Goal: Information Seeking & Learning: Check status

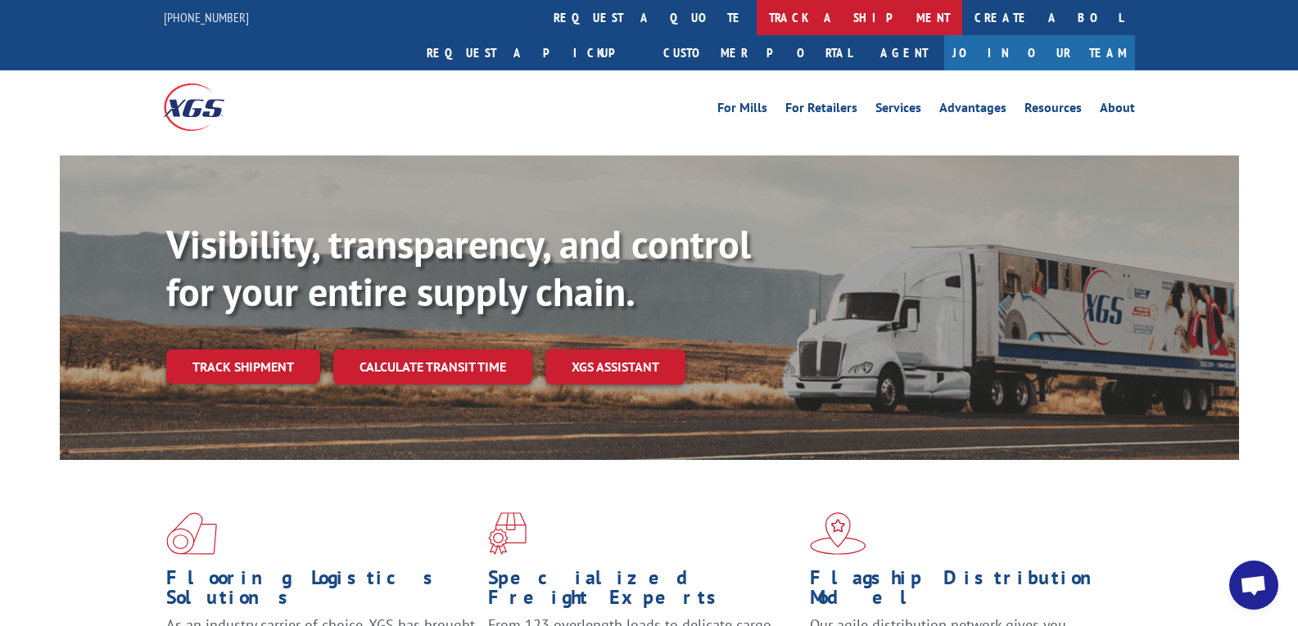
click at [757, 14] on link "track a shipment" at bounding box center [860, 17] width 206 height 35
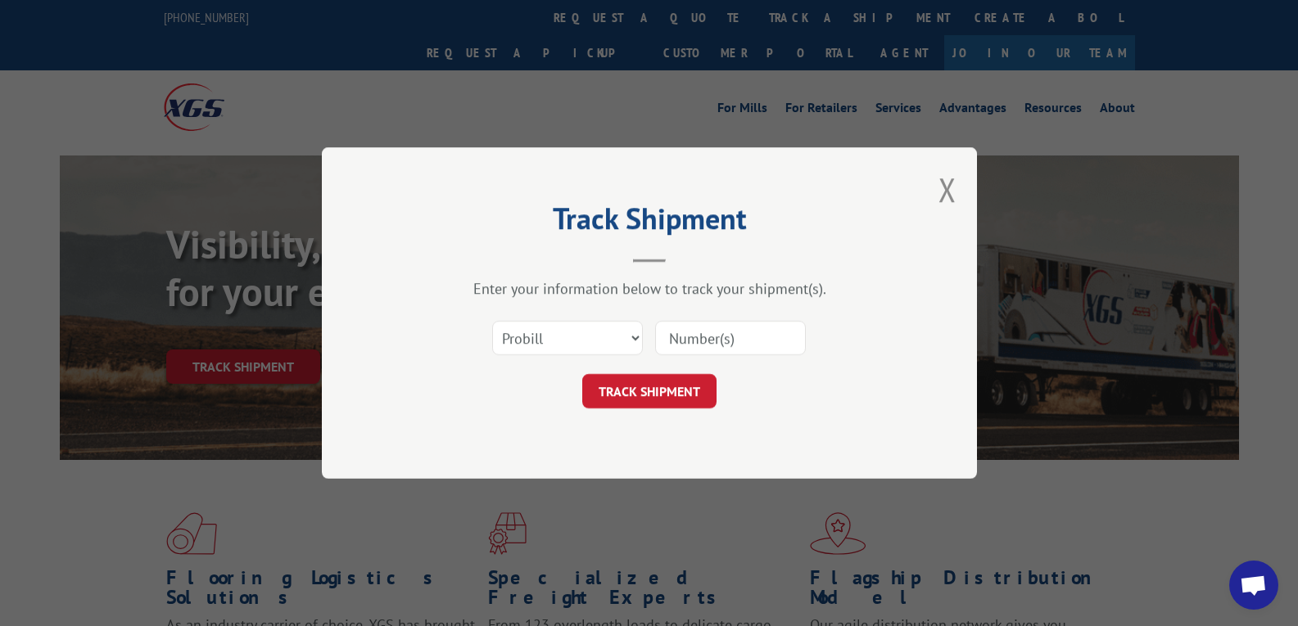
click at [732, 329] on input at bounding box center [730, 338] width 151 height 34
type input "2811071"
click at [659, 389] on button "TRACK SHIPMENT" at bounding box center [649, 391] width 134 height 34
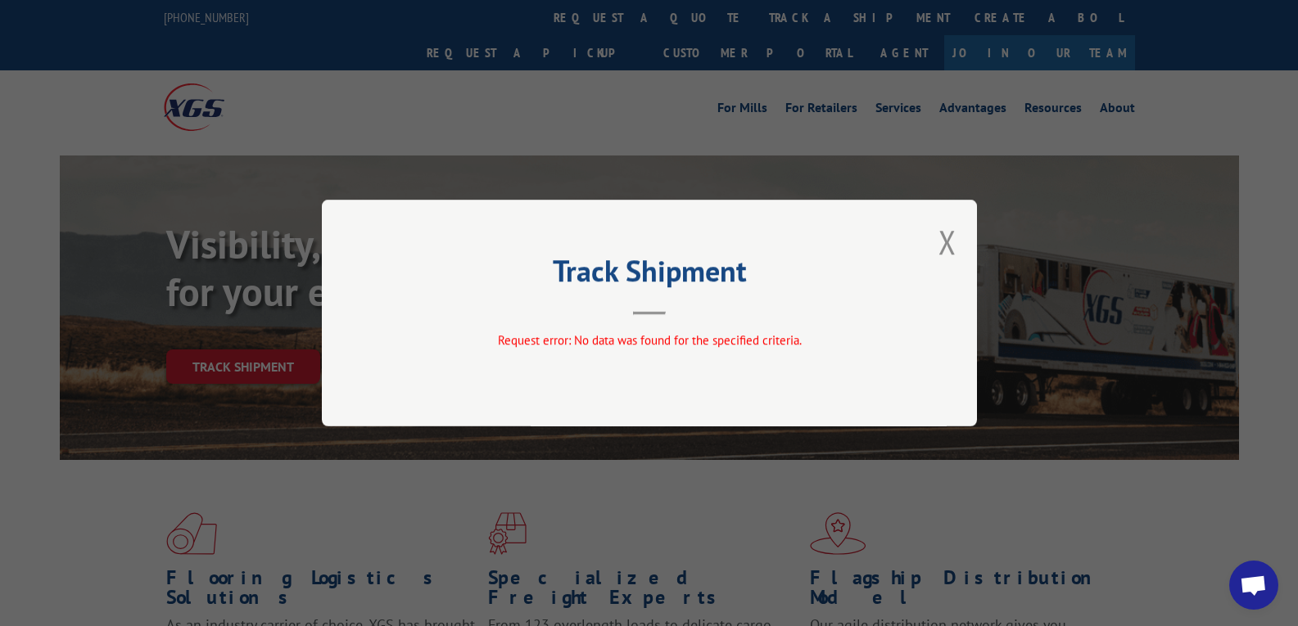
click at [935, 237] on div "Track Shipment Request error: No data was found for the specified criteria." at bounding box center [649, 313] width 655 height 227
click at [948, 241] on button "Close modal" at bounding box center [947, 241] width 18 height 43
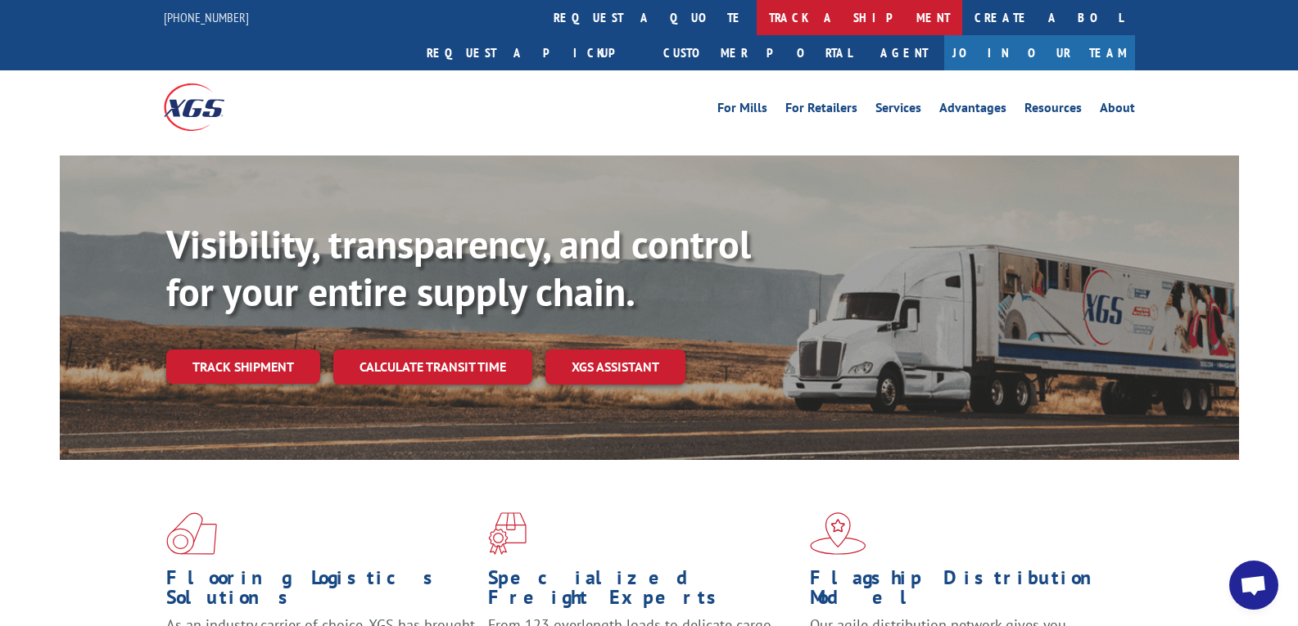
click at [757, 20] on link "track a shipment" at bounding box center [860, 17] width 206 height 35
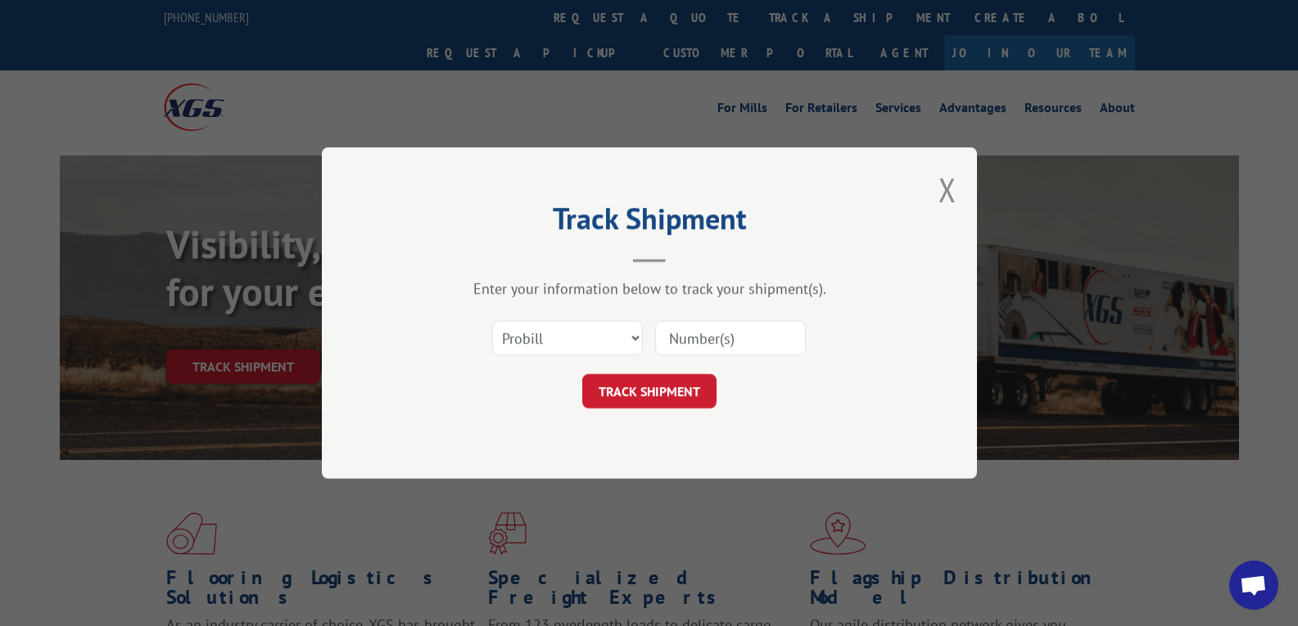
click at [713, 327] on input at bounding box center [730, 338] width 151 height 34
type input "16934845"
click at [638, 387] on button "TRACK SHIPMENT" at bounding box center [649, 391] width 134 height 34
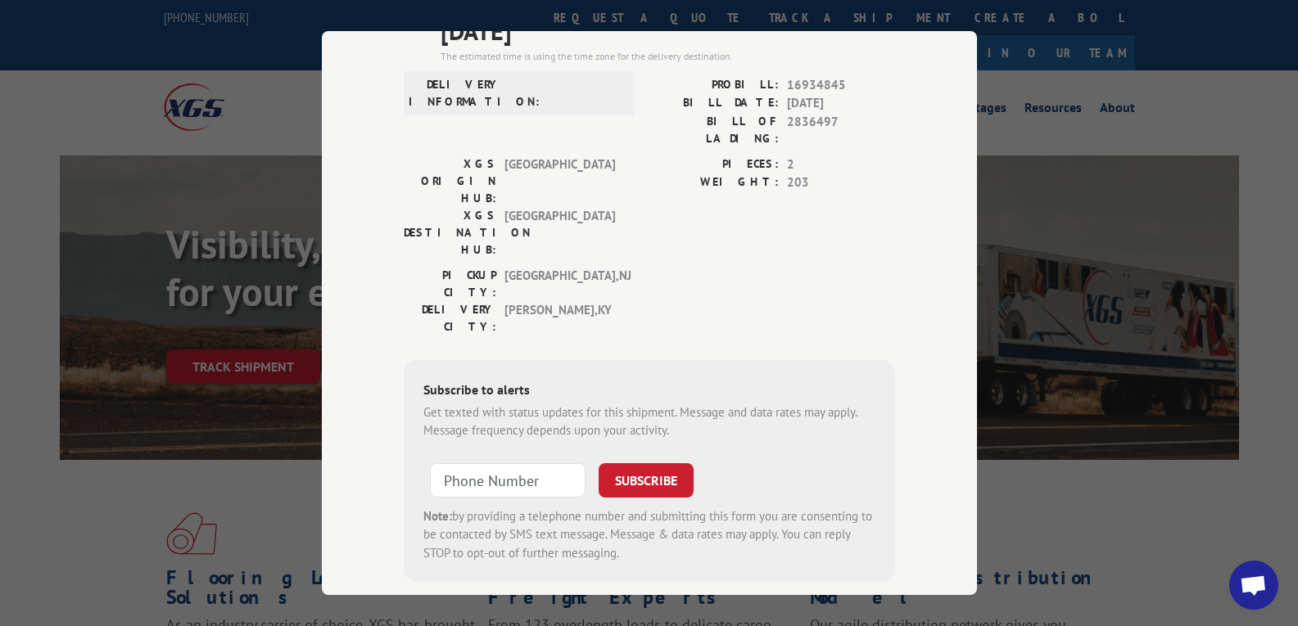
scroll to position [173, 0]
drag, startPoint x: 498, startPoint y: 376, endPoint x: 509, endPoint y: 377, distance: 11.5
click at [498, 460] on input "+1 (___) ___-____" at bounding box center [508, 477] width 156 height 34
type input "[PHONE_NUMBER]"
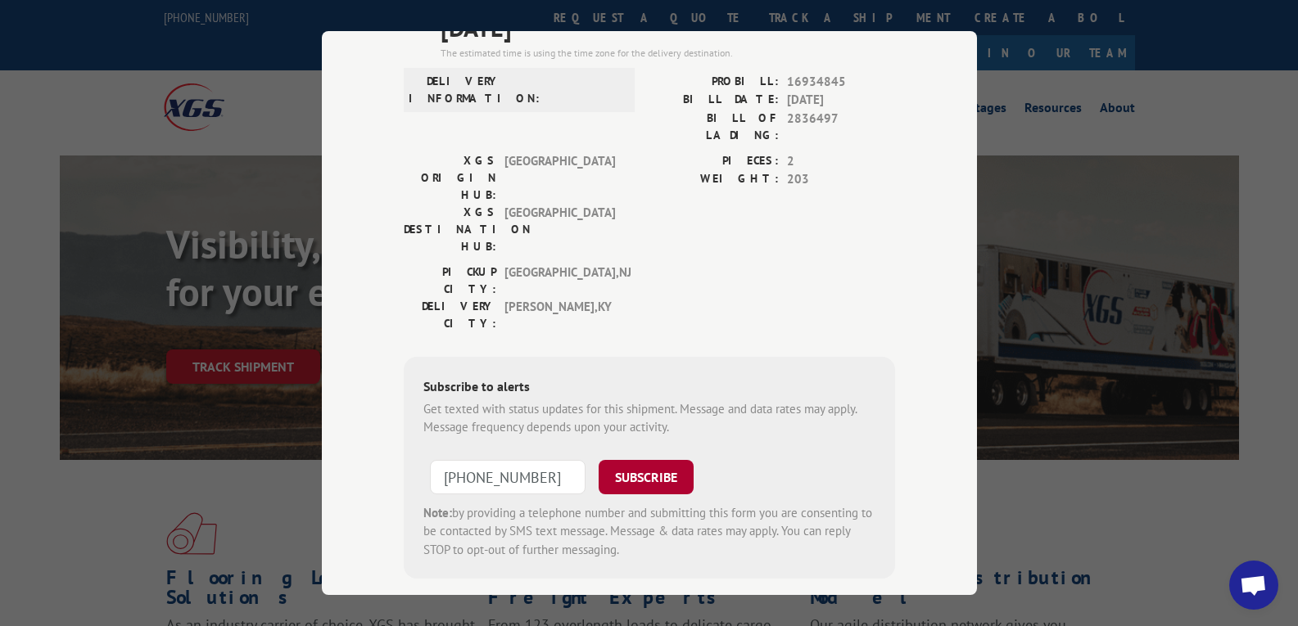
click at [614, 460] on button "SUBSCRIBE" at bounding box center [646, 477] width 95 height 34
